Goal: Find contact information: Find contact information

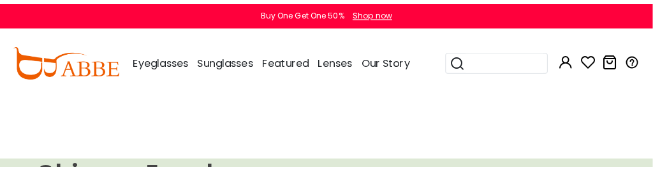
scroll to position [64, 0]
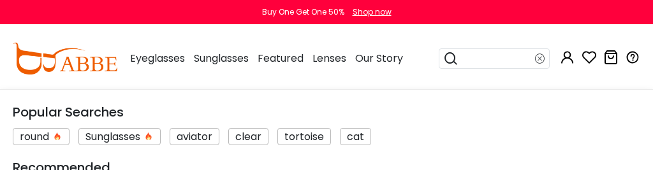
click at [536, 69] on div at bounding box center [494, 58] width 111 height 20
click at [505, 68] on input "search" at bounding box center [497, 58] width 77 height 19
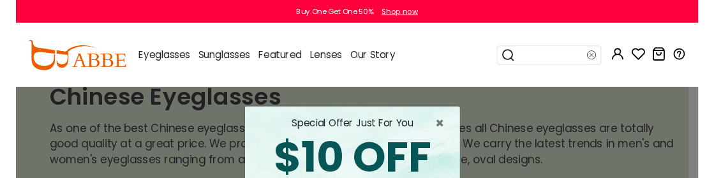
scroll to position [70, 0]
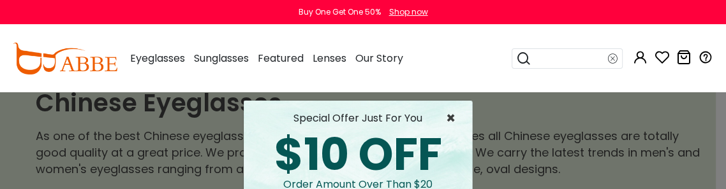
click at [446, 115] on span "×" at bounding box center [454, 118] width 16 height 15
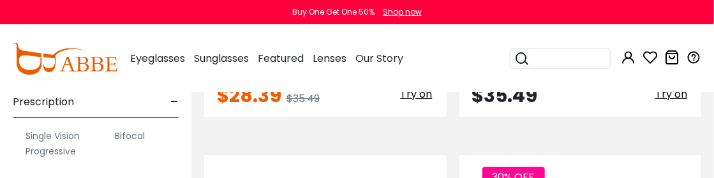
scroll to position [3665, 0]
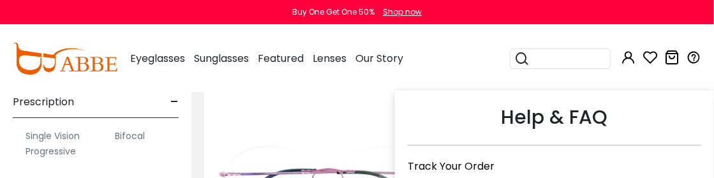
click at [642, 59] on icon at bounding box center [693, 57] width 15 height 15
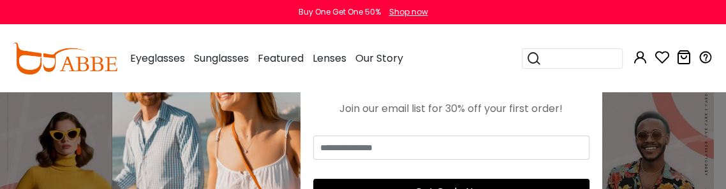
click at [573, 59] on input "search" at bounding box center [580, 58] width 77 height 19
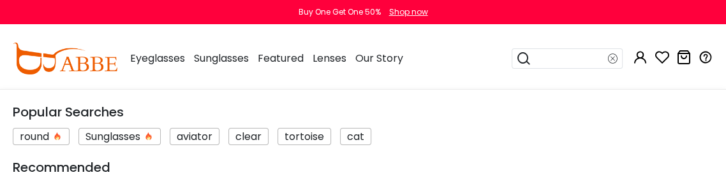
click at [573, 59] on input "search" at bounding box center [569, 58] width 77 height 19
click at [574, 57] on input "search" at bounding box center [569, 58] width 77 height 19
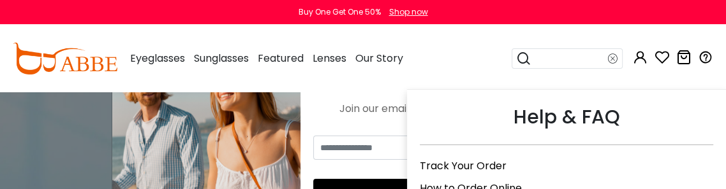
click at [711, 57] on icon at bounding box center [705, 57] width 15 height 15
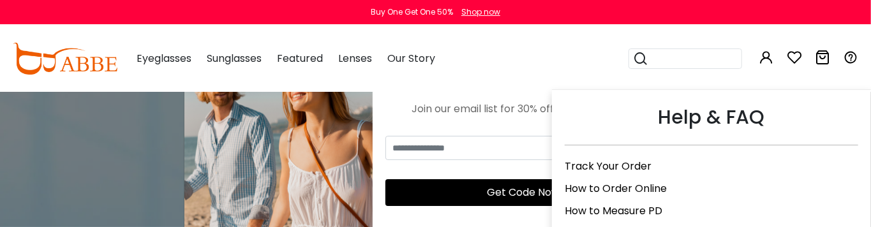
click at [725, 57] on icon at bounding box center [850, 57] width 15 height 15
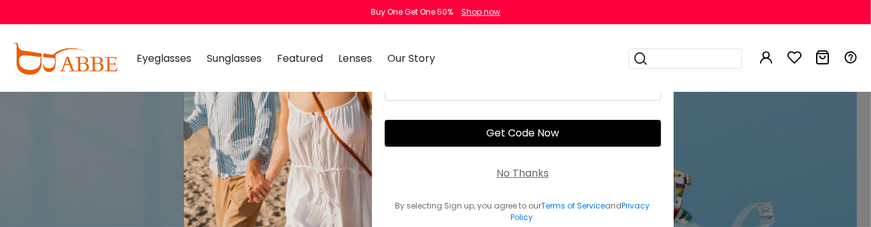
scroll to position [48, 0]
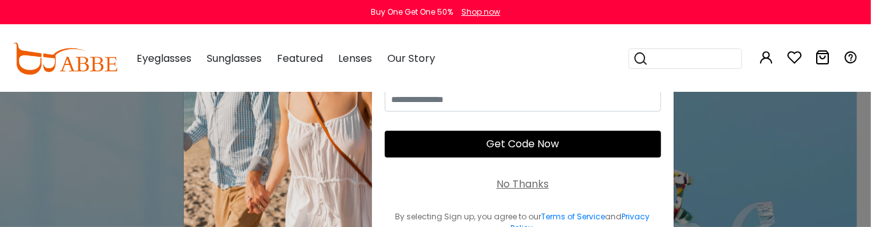
click at [534, 192] on div "No Thanks" at bounding box center [522, 184] width 52 height 15
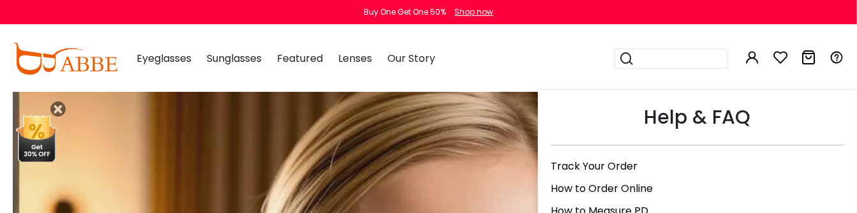
scroll to position [766, 0]
click at [726, 116] on div "Help & FAQ" at bounding box center [697, 124] width 293 height 43
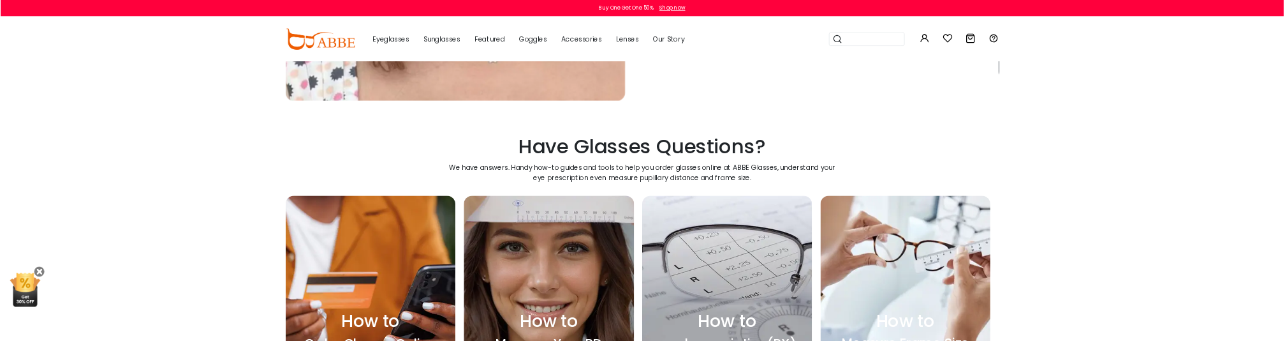
scroll to position [5611, 0]
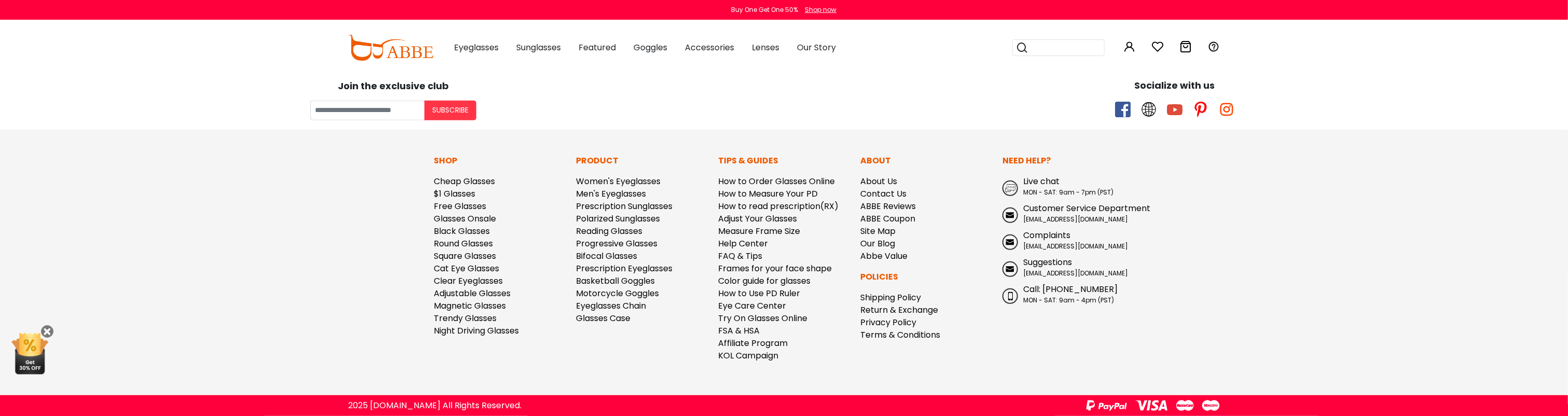
click at [708, 184] on span "Customer Service Department" at bounding box center [1087, 208] width 127 height 12
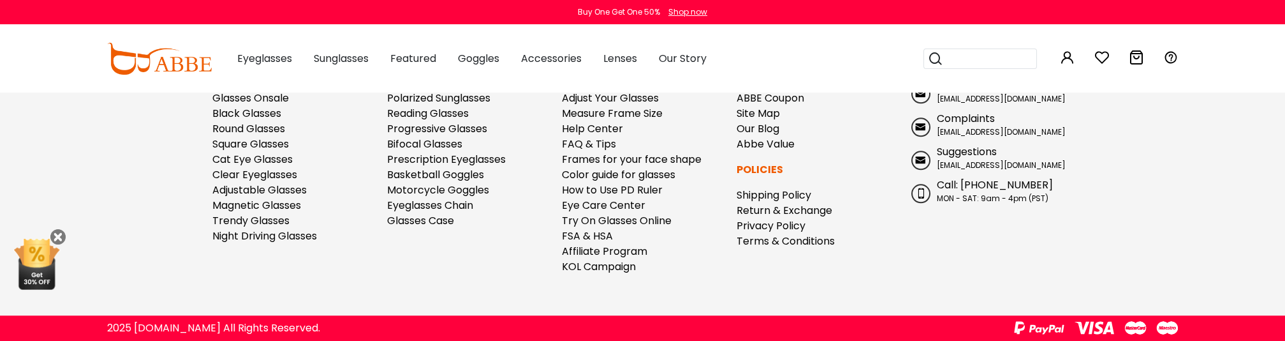
click at [870, 213] on div "Need Help? Live chat MON - SAT: 9am - 7pm (PST) Customer Service Department ser…" at bounding box center [992, 151] width 175 height 265
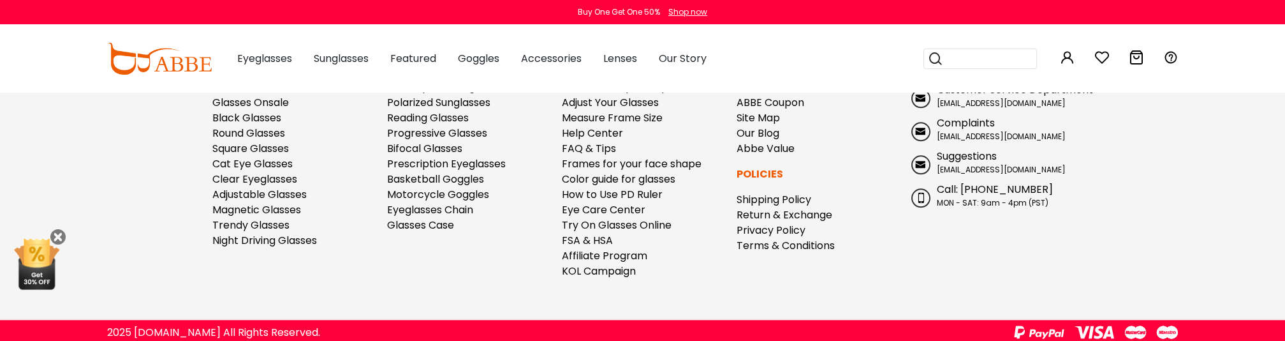
drag, startPoint x: 1025, startPoint y: 112, endPoint x: 983, endPoint y: 115, distance: 41.6
click at [870, 109] on div "[EMAIL_ADDRESS][DOMAIN_NAME]" at bounding box center [993, 103] width 162 height 11
click at [870, 108] on span "[EMAIL_ADDRESS][DOMAIN_NAME]" at bounding box center [1001, 103] width 129 height 11
click at [870, 107] on span "[EMAIL_ADDRESS][DOMAIN_NAME]" at bounding box center [1001, 103] width 129 height 11
